Goal: Task Accomplishment & Management: Use online tool/utility

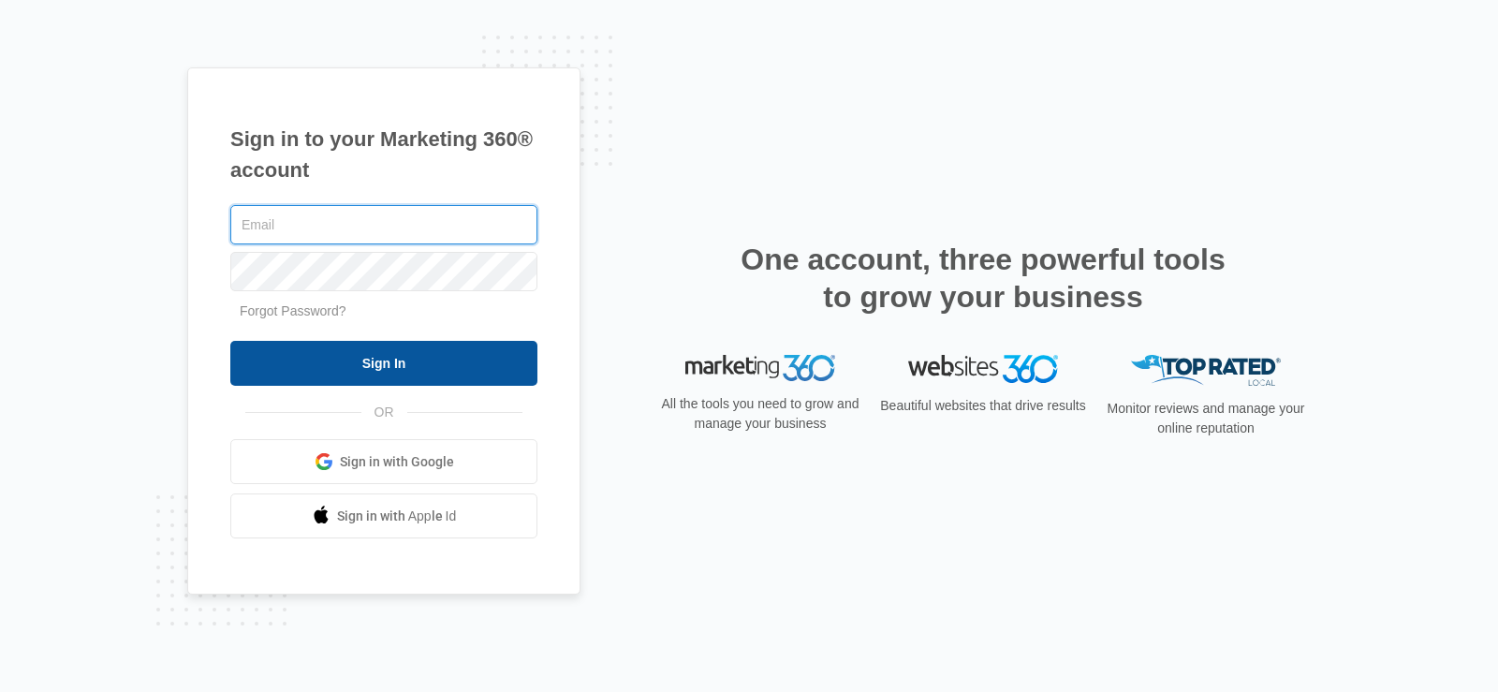
type input "[EMAIL_ADDRESS][DOMAIN_NAME]"
click at [450, 358] on input "Sign In" at bounding box center [383, 363] width 307 height 45
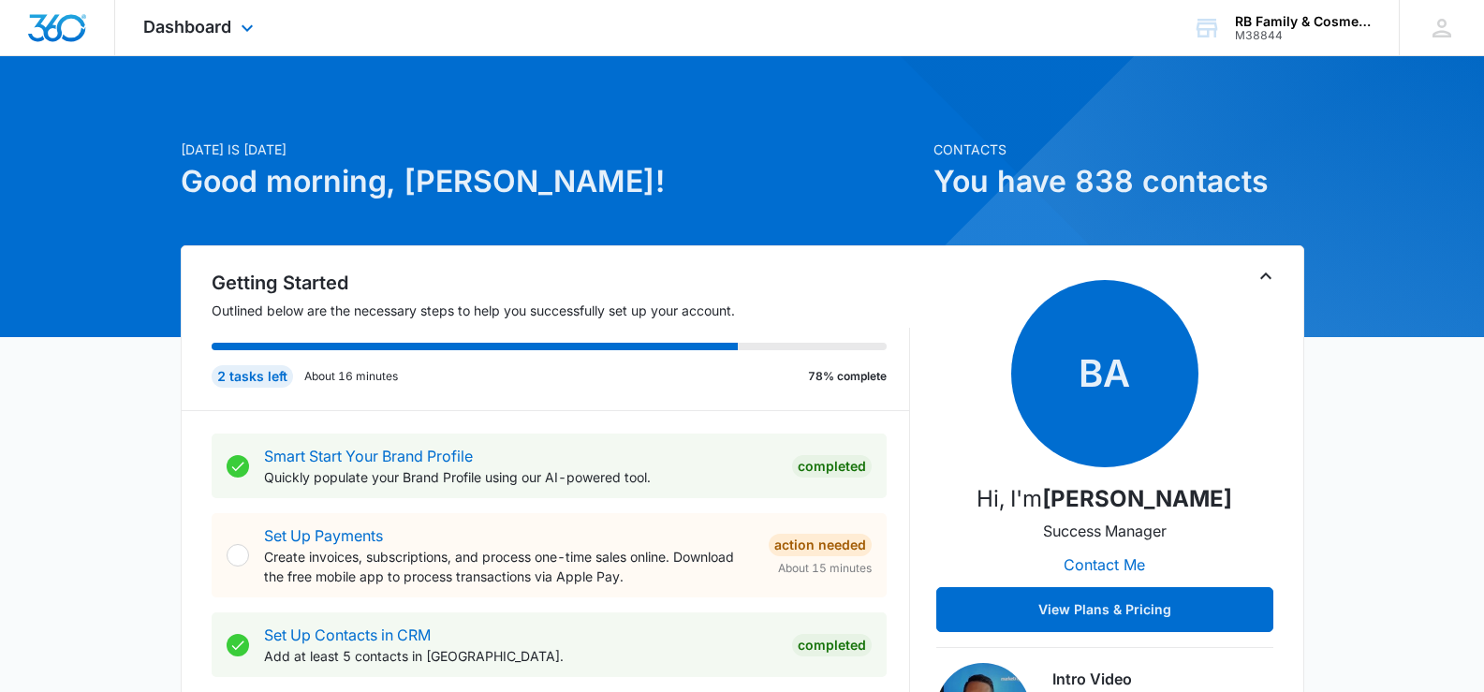
click at [232, 27] on div "Dashboard Apps Reputation Websites Forms CRM Email Social Payments Content Ads …" at bounding box center [200, 27] width 171 height 55
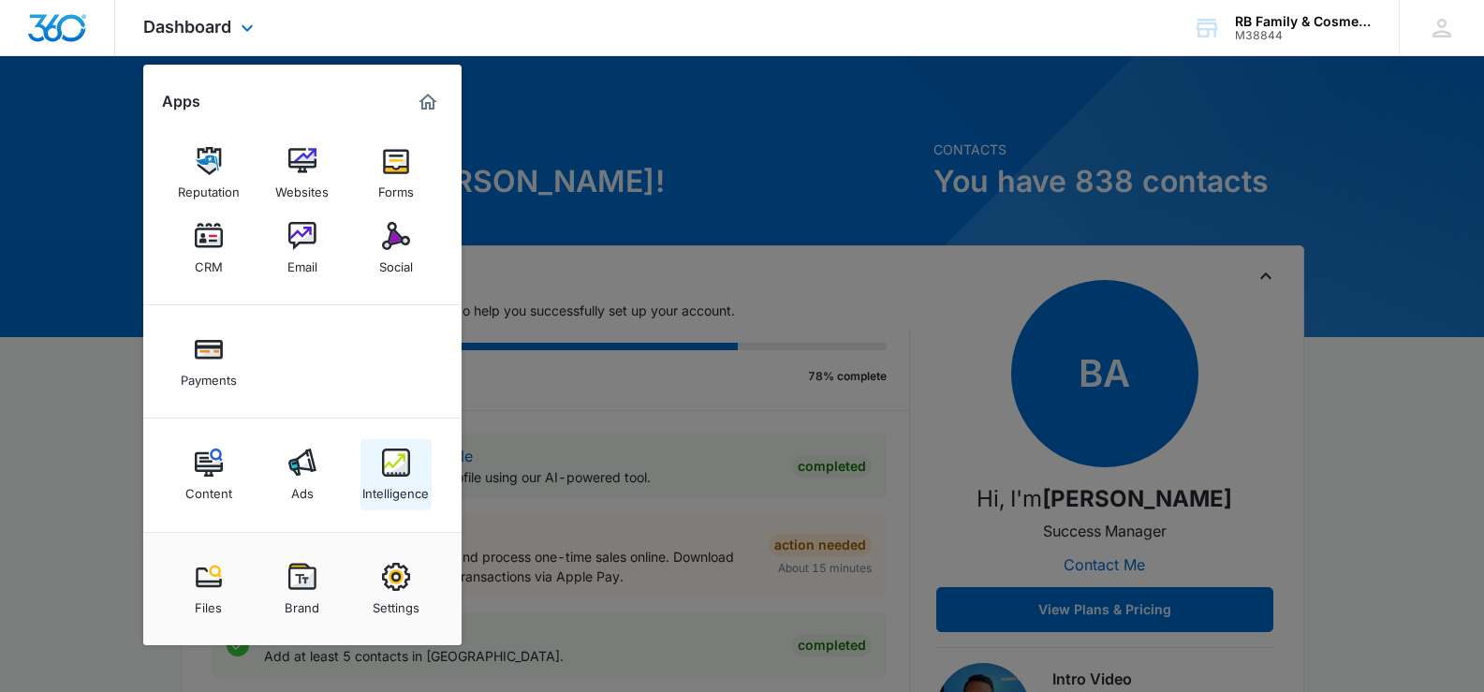
click at [392, 501] on link "Intelligence" at bounding box center [395, 474] width 71 height 71
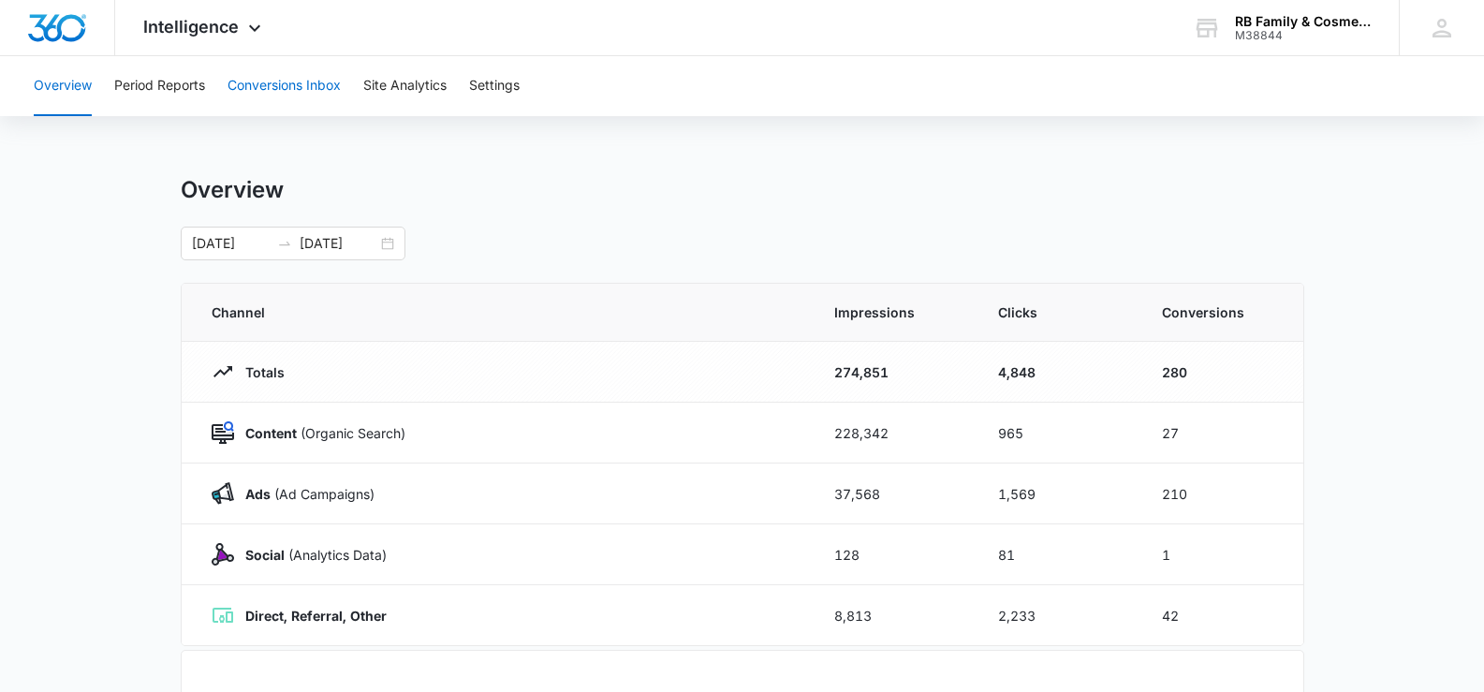
click at [305, 83] on button "Conversions Inbox" at bounding box center [284, 86] width 113 height 60
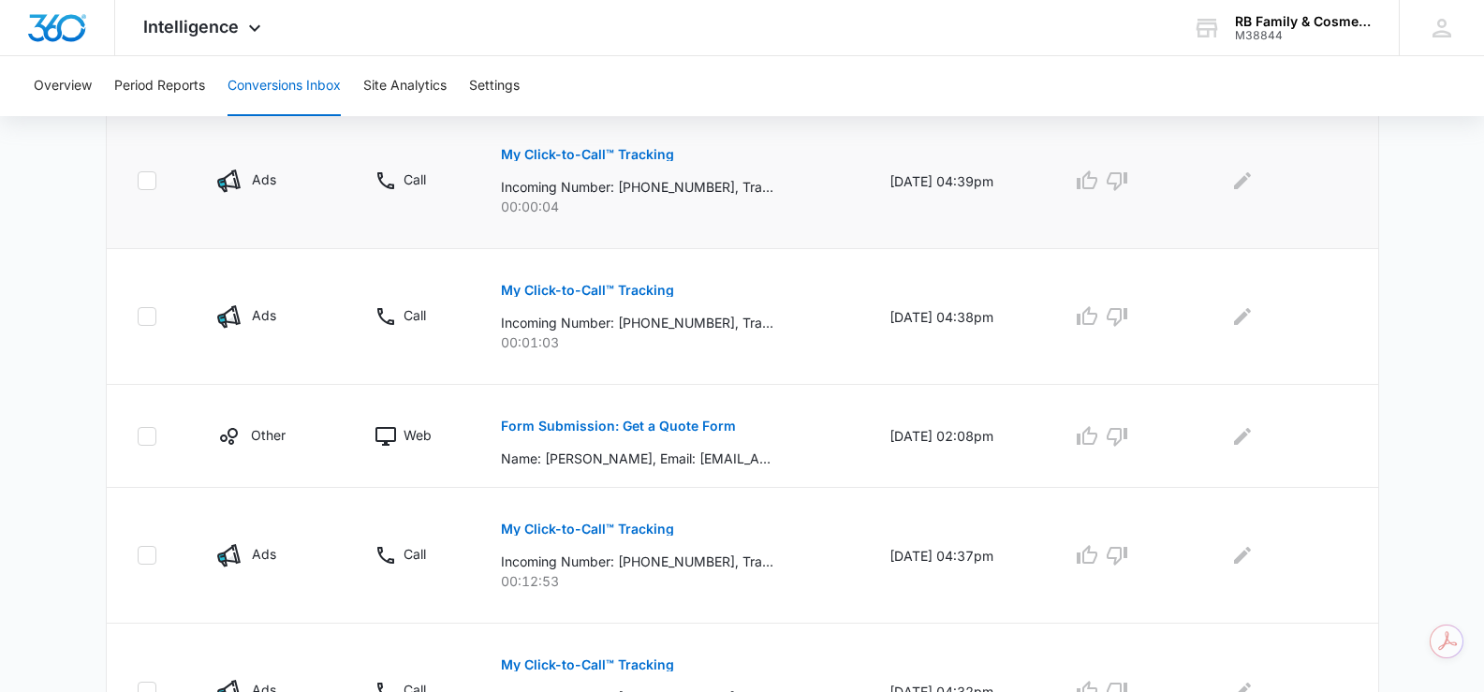
scroll to position [749, 0]
click at [594, 419] on p "Form Submission: Get a Quote Form" at bounding box center [618, 424] width 235 height 13
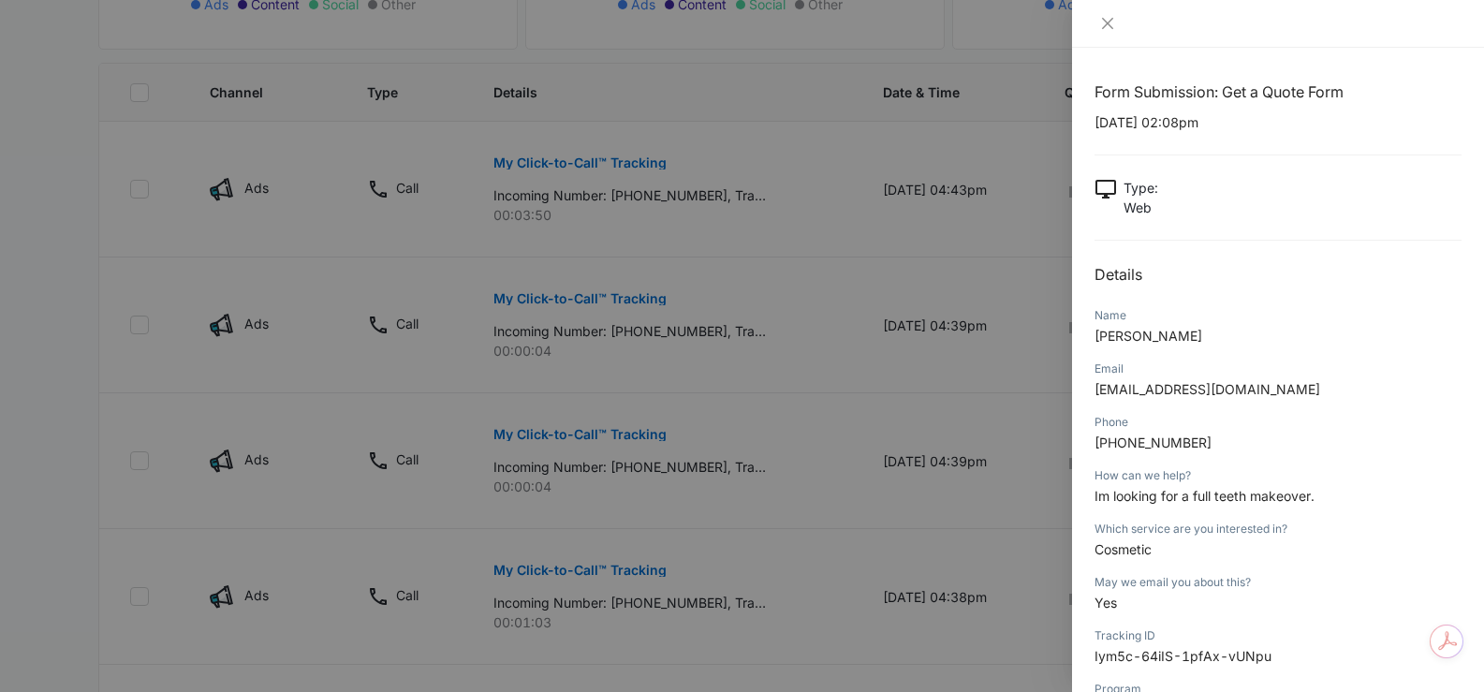
scroll to position [0, 0]
